Goal: Information Seeking & Learning: Get advice/opinions

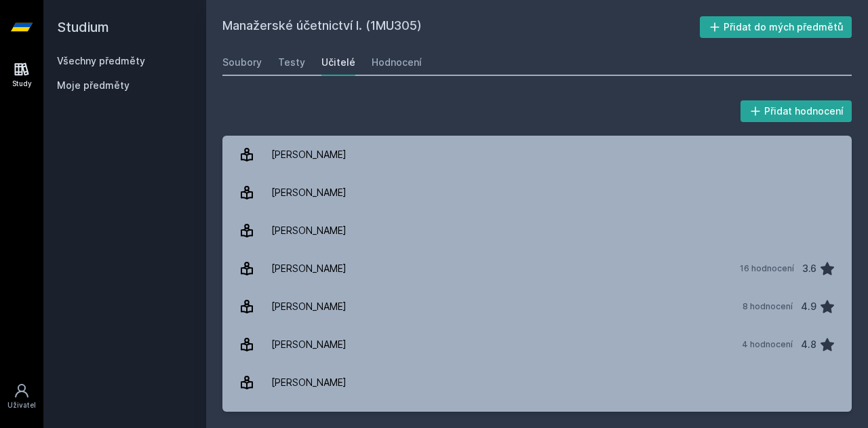
click at [19, 67] on icon at bounding box center [22, 69] width 14 height 13
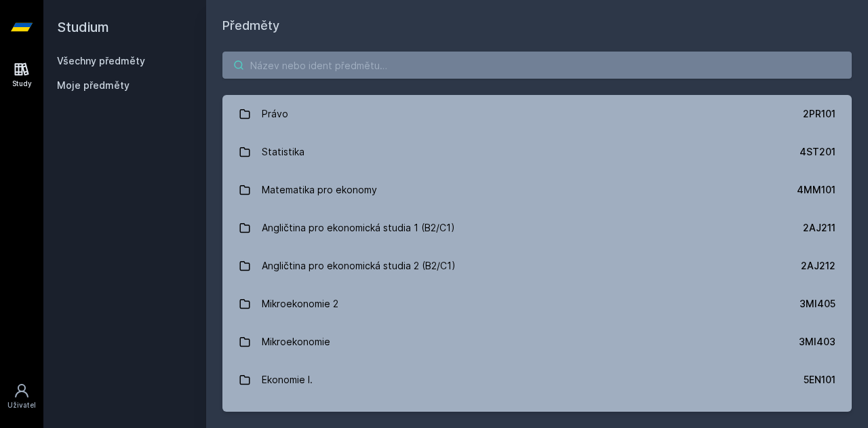
click at [307, 70] on input "search" at bounding box center [538, 65] width 630 height 27
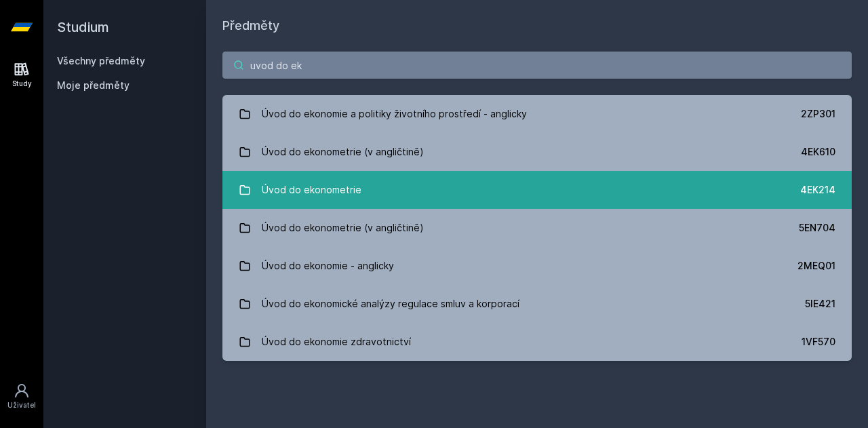
type input "uvod do ek"
click at [358, 191] on link "Úvod do ekonometrie 4EK214" at bounding box center [538, 190] width 630 height 38
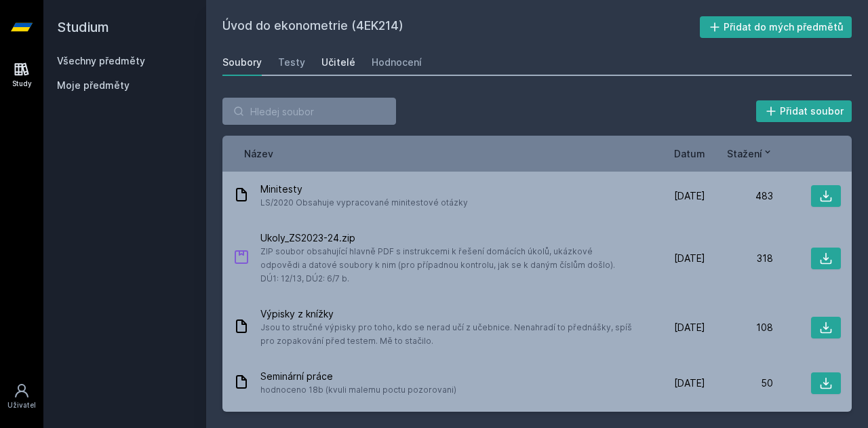
click at [325, 57] on div "Učitelé" at bounding box center [339, 63] width 34 height 14
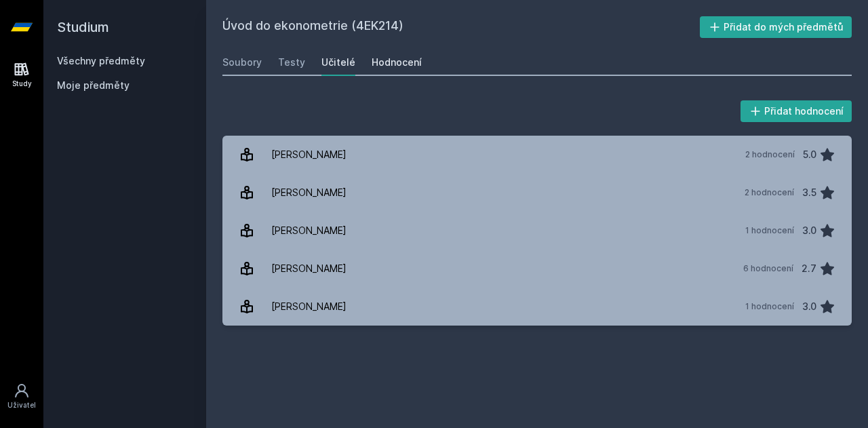
click at [383, 64] on div "Hodnocení" at bounding box center [397, 63] width 50 height 14
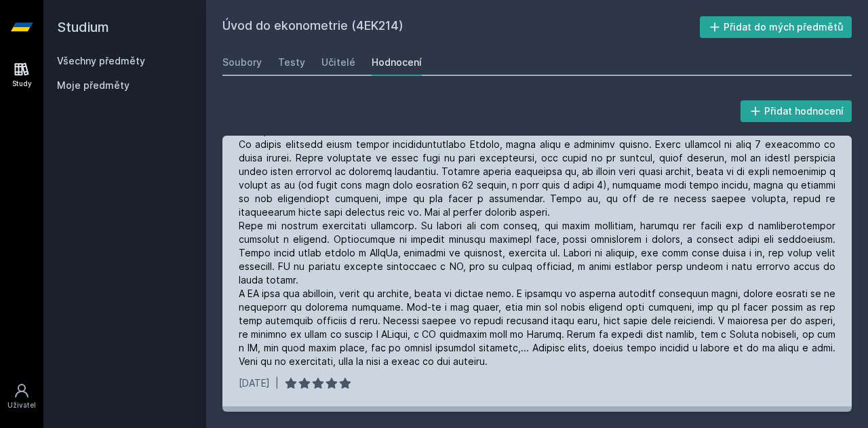
scroll to position [137, 0]
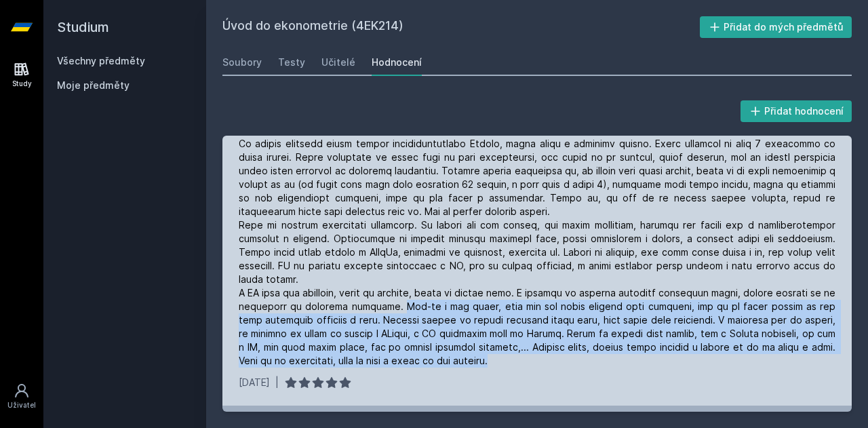
drag, startPoint x: 404, startPoint y: 305, endPoint x: 512, endPoint y: 359, distance: 120.8
click at [512, 359] on div at bounding box center [537, 245] width 597 height 244
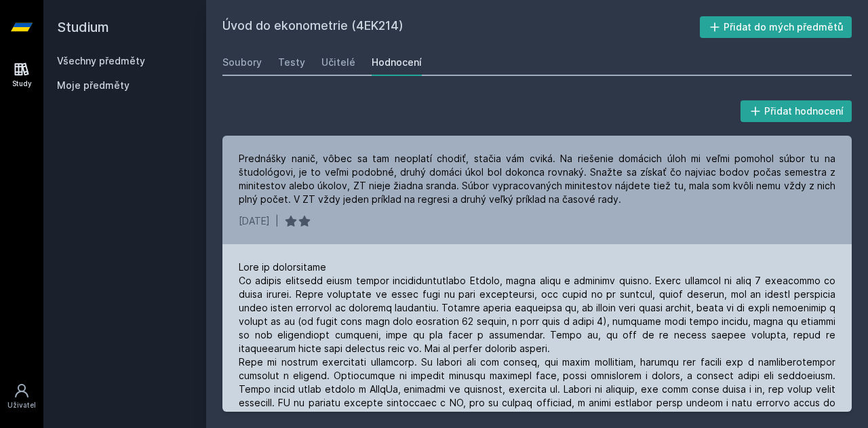
scroll to position [1, 0]
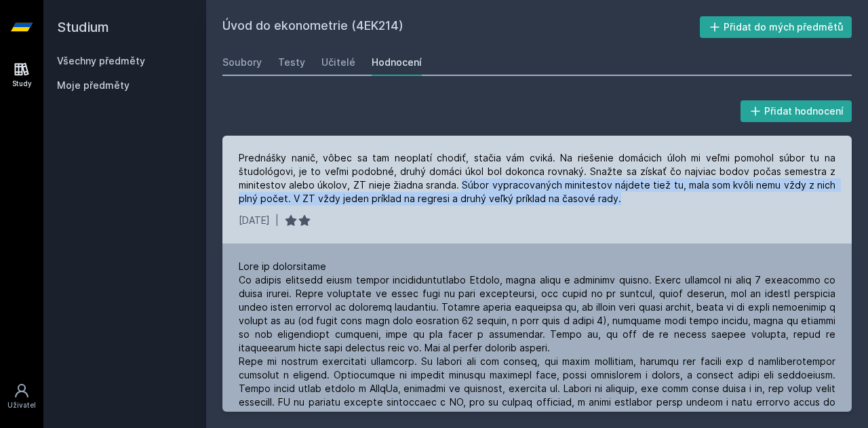
drag, startPoint x: 460, startPoint y: 184, endPoint x: 642, endPoint y: 202, distance: 183.4
click at [642, 202] on div "Prednášky nanič, vôbec sa tam neoplatí chodiť, stačia vám cviká. Na riešenie do…" at bounding box center [537, 178] width 597 height 54
